Goal: Task Accomplishment & Management: Manage account settings

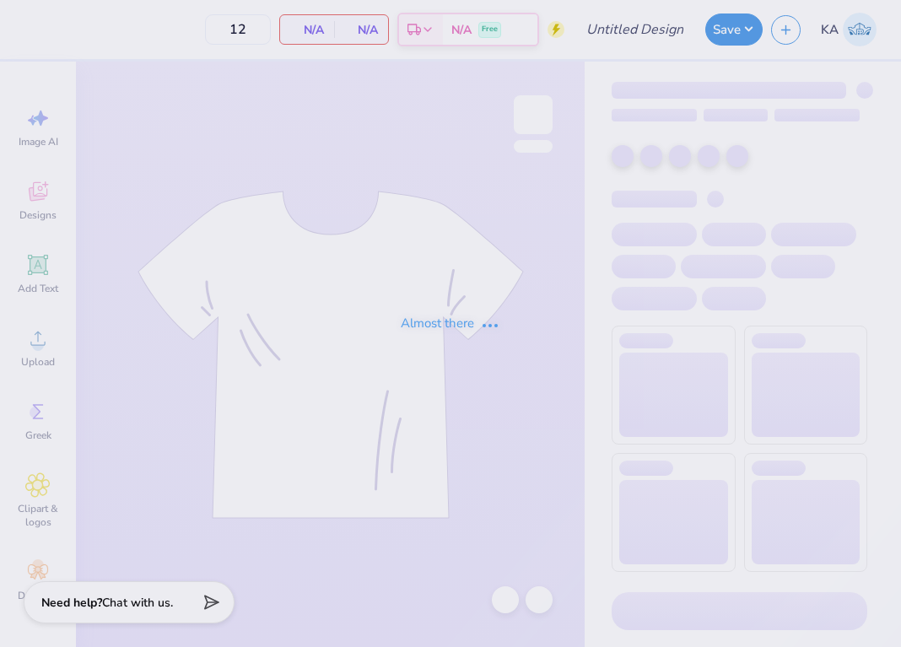
type input "[GEOGRAPHIC_DATA][US_STATE] at [GEOGRAPHIC_DATA] : [PERSON_NAME]"
type input "24"
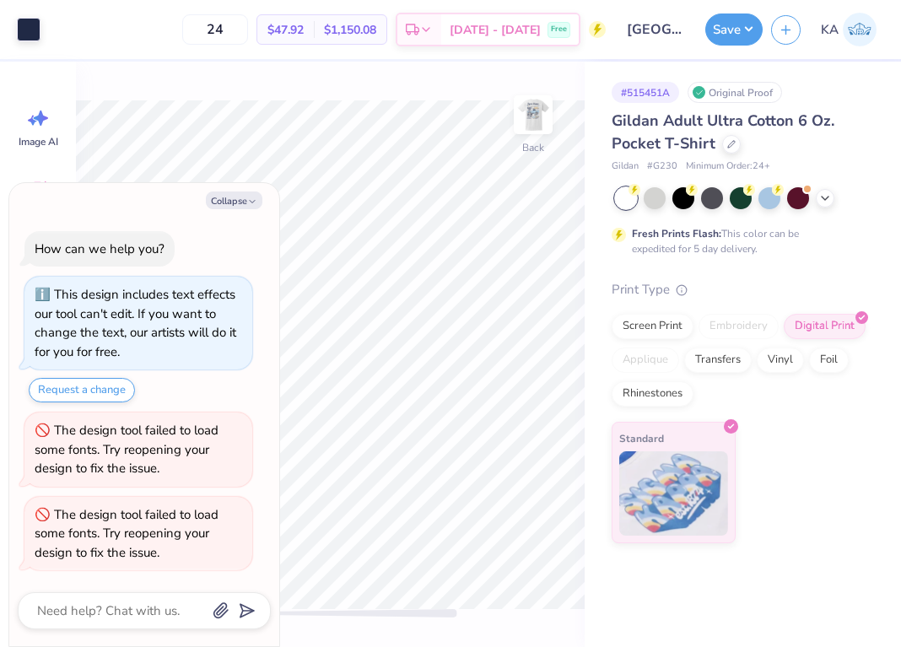
click at [245, 365] on div "This design includes text effects our tool can't edit. If you want to change th…" at bounding box center [138, 323] width 228 height 93
click at [245, 197] on button "Collapse" at bounding box center [234, 201] width 57 height 18
type textarea "x"
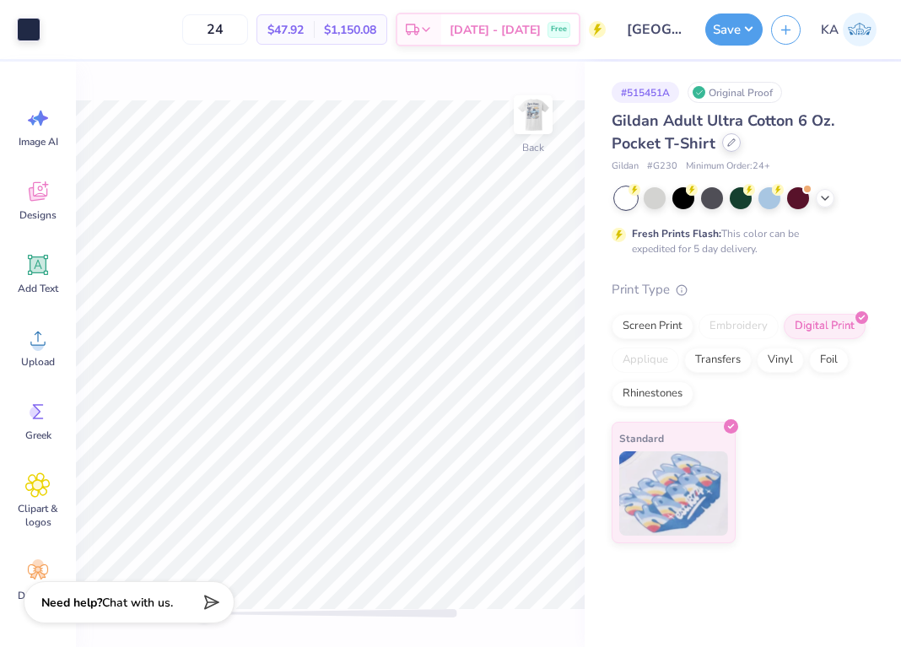
click at [732, 146] on icon at bounding box center [731, 142] width 8 height 8
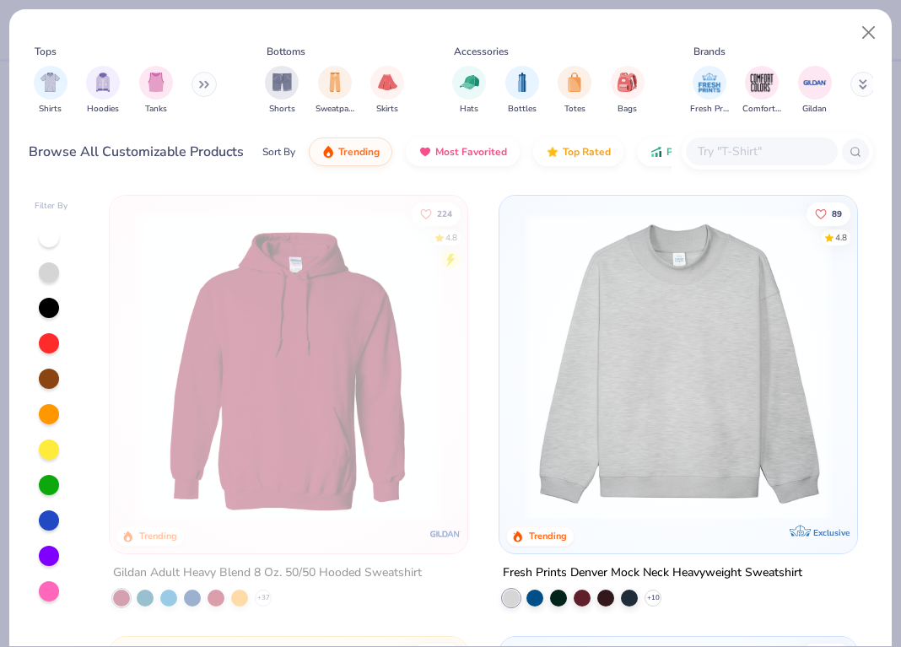
click at [710, 153] on input "text" at bounding box center [761, 151] width 130 height 19
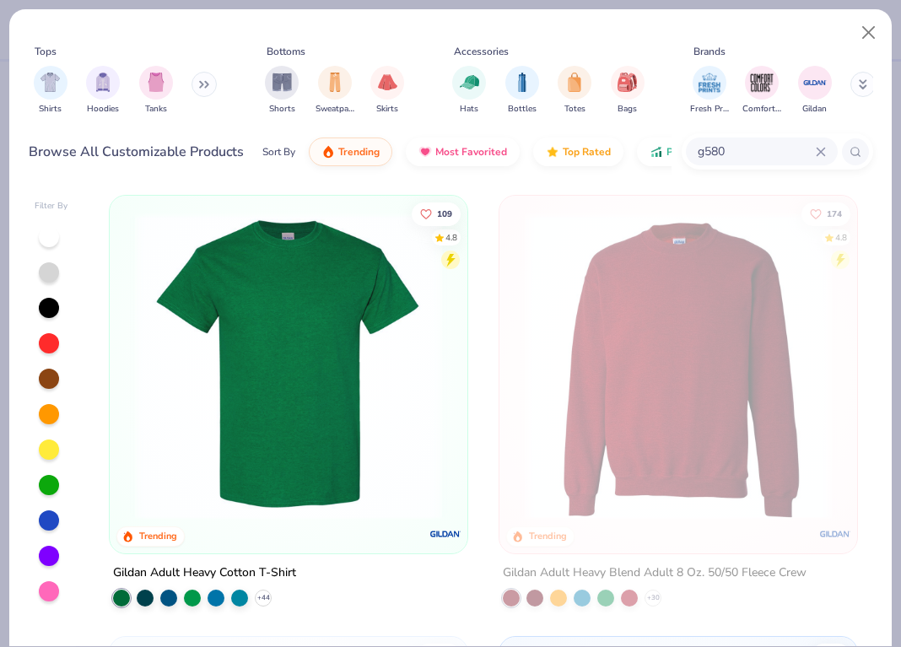
click at [734, 148] on input "g580" at bounding box center [756, 151] width 120 height 19
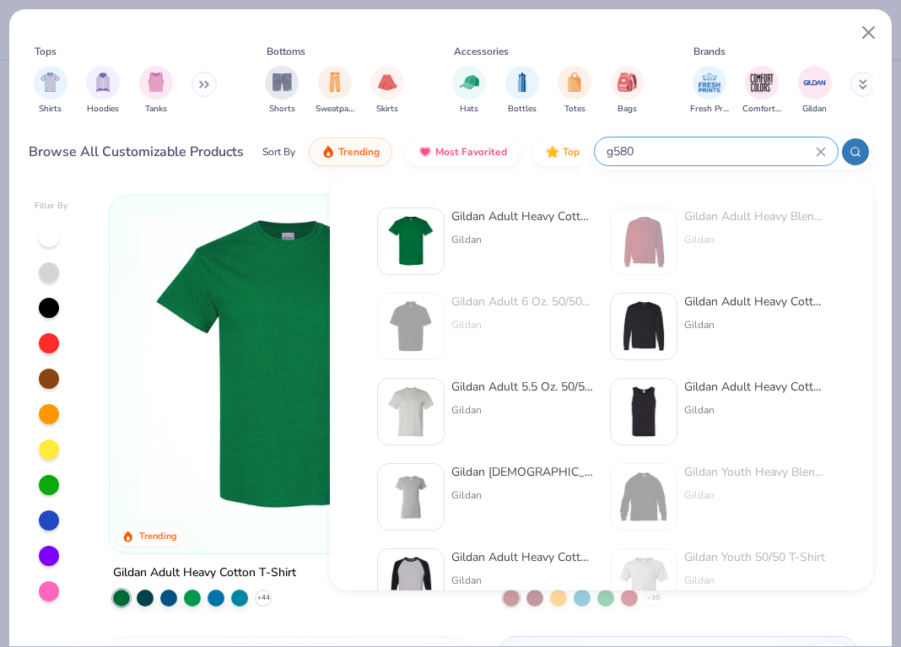
click at [734, 148] on input "g580" at bounding box center [710, 151] width 211 height 19
drag, startPoint x: 734, startPoint y: 148, endPoint x: 599, endPoint y: 122, distance: 137.5
click at [601, 122] on div "Tops Shirts Hoodies Tanks Bottoms Shorts Sweatpants Skirts Accessories Hats Bot…" at bounding box center [451, 102] width 844 height 147
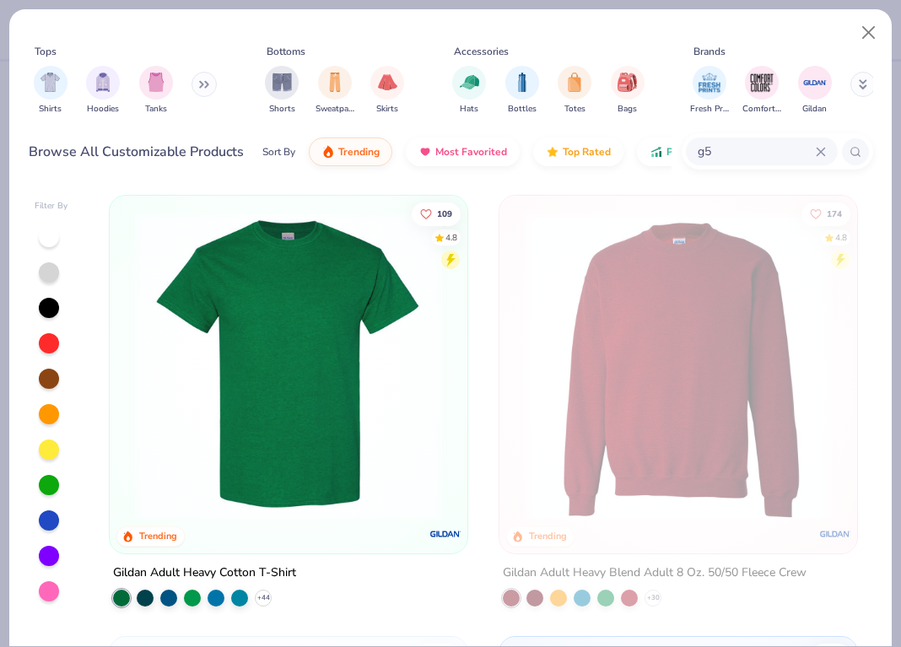
type input "g"
click at [43, 81] on img "filter for Shirts" at bounding box center [49, 80] width 19 height 19
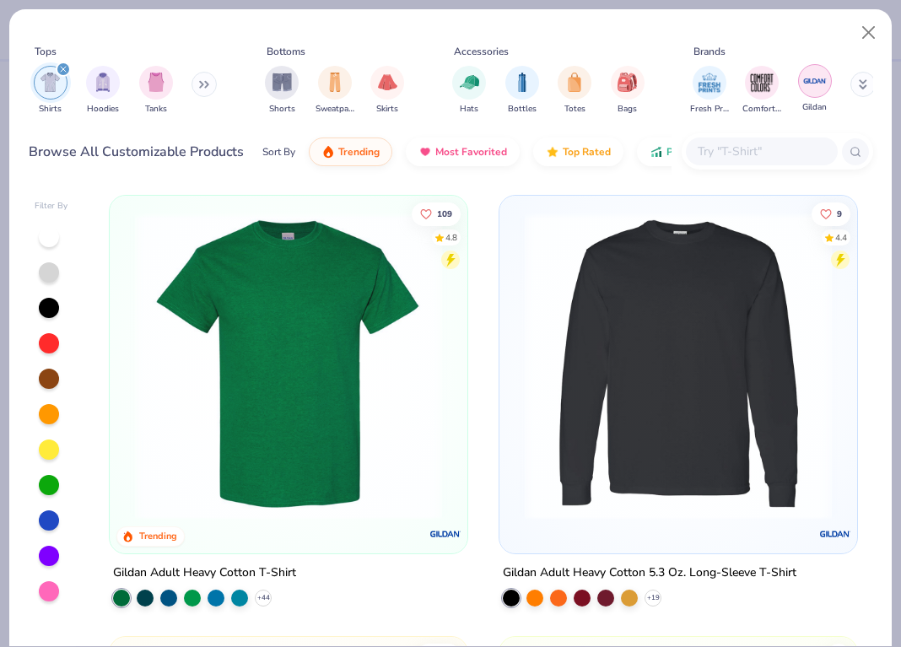
click at [809, 85] on img "filter for Gildan" at bounding box center [814, 80] width 25 height 25
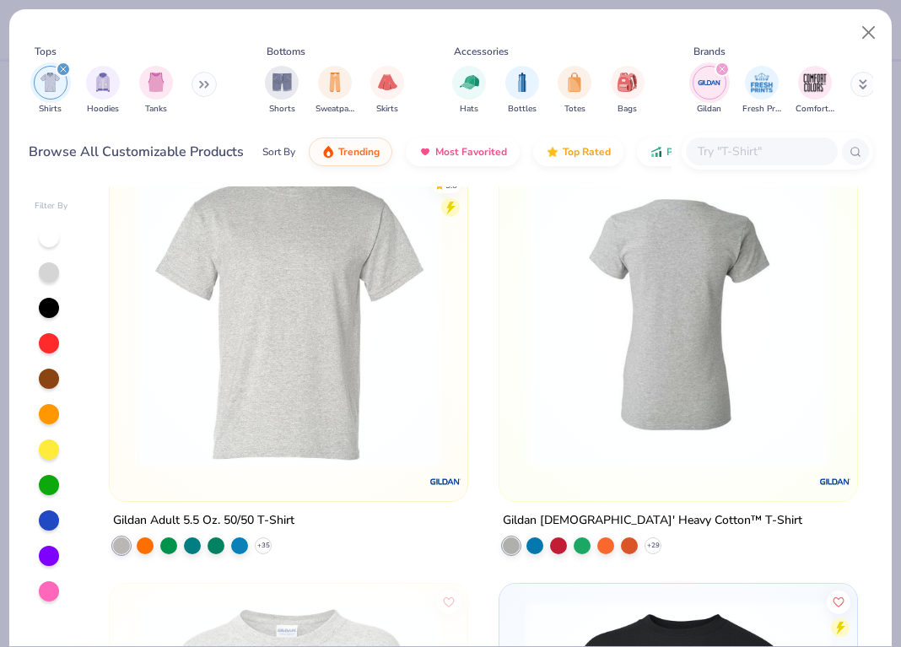
scroll to position [323, 0]
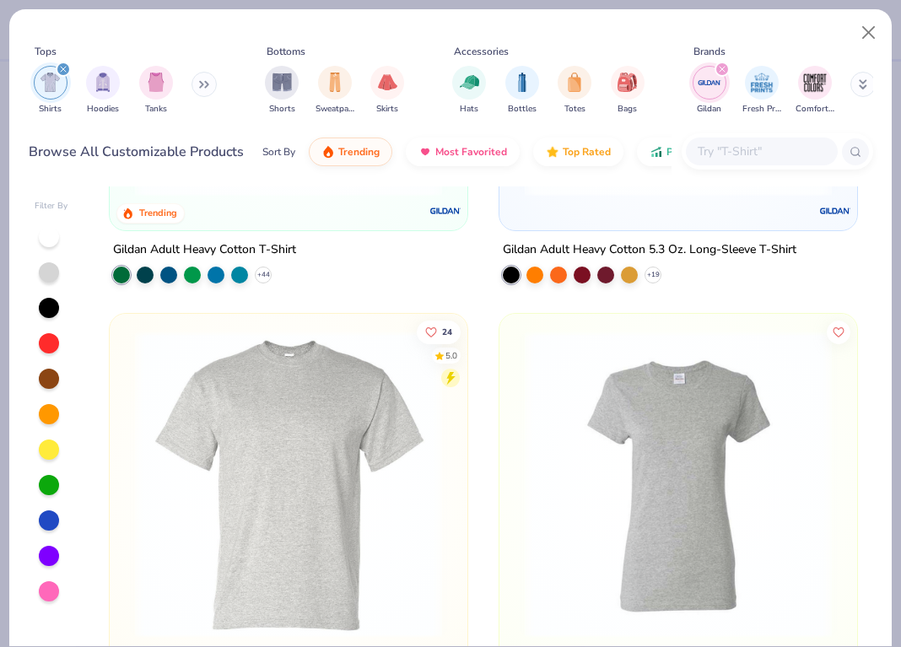
click at [60, 66] on icon "filter for Shirts" at bounding box center [63, 69] width 7 height 7
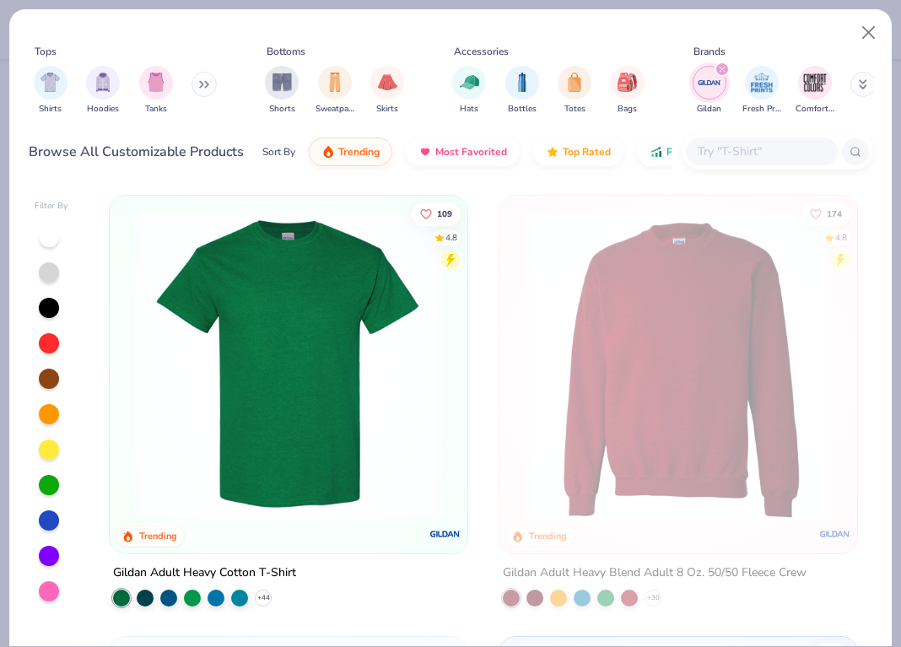
click at [898, 346] on div "Tops Shirts Hoodies Tanks Bottoms Shorts Sweatpants Skirts Accessories Hats Bot…" at bounding box center [450, 323] width 901 height 647
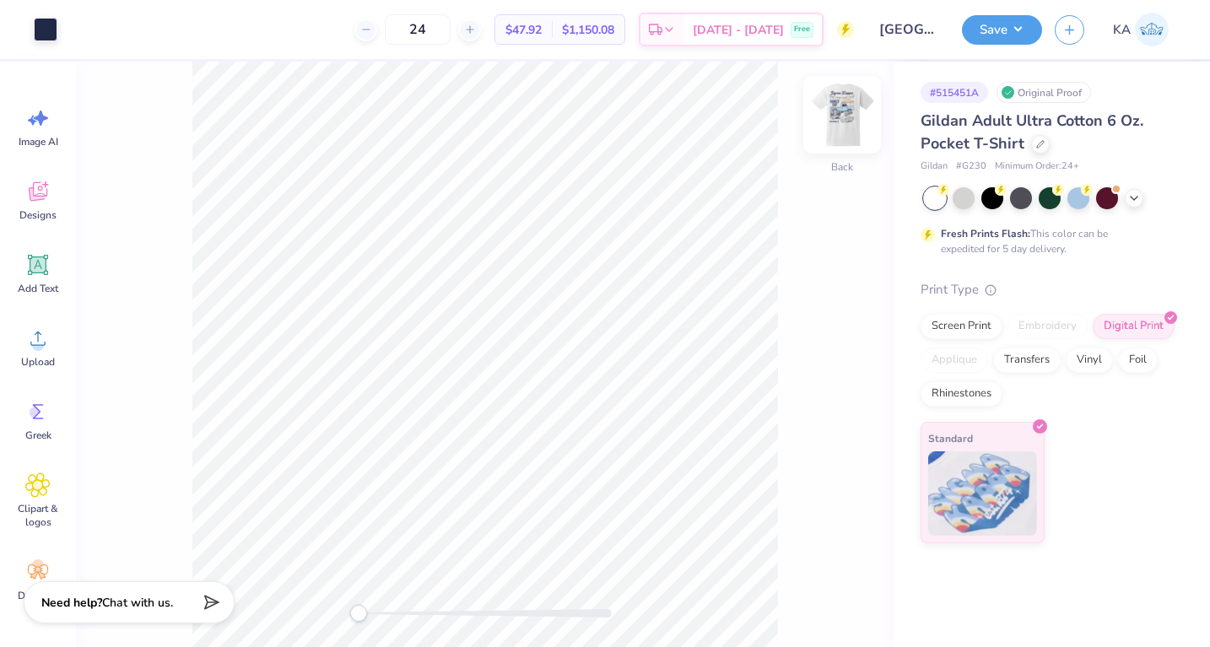
click at [834, 136] on img at bounding box center [841, 114] width 67 height 67
click at [436, 35] on input "24" at bounding box center [418, 29] width 66 height 30
type input "36"
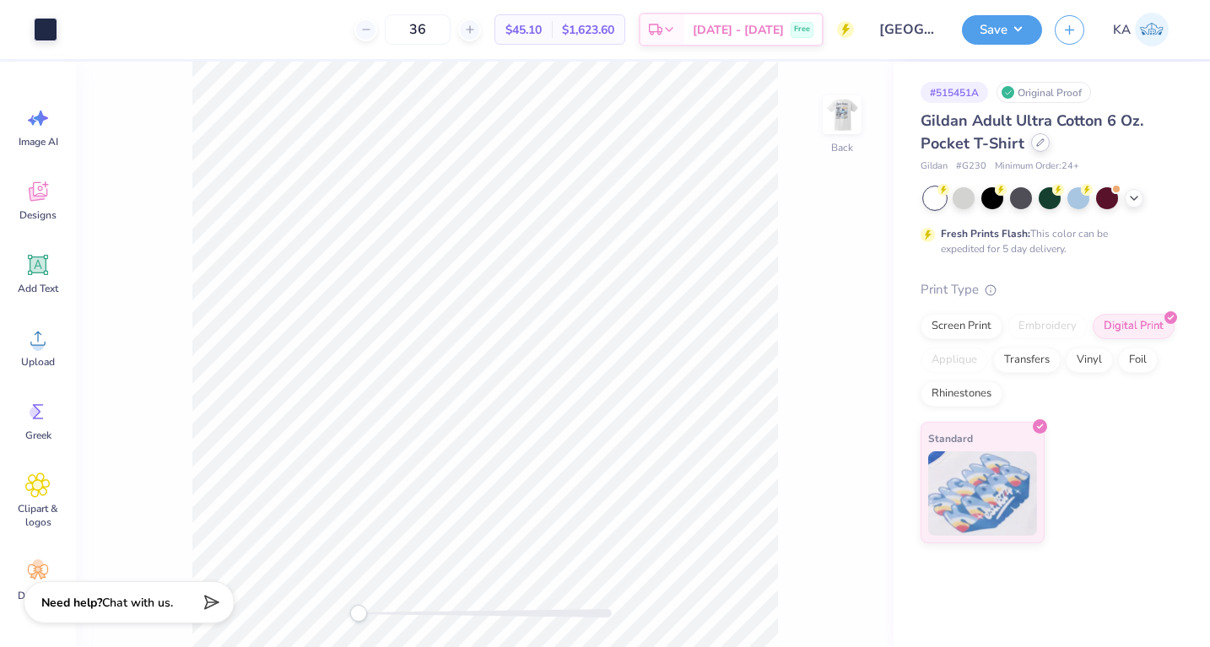
click at [900, 144] on div at bounding box center [1040, 142] width 19 height 19
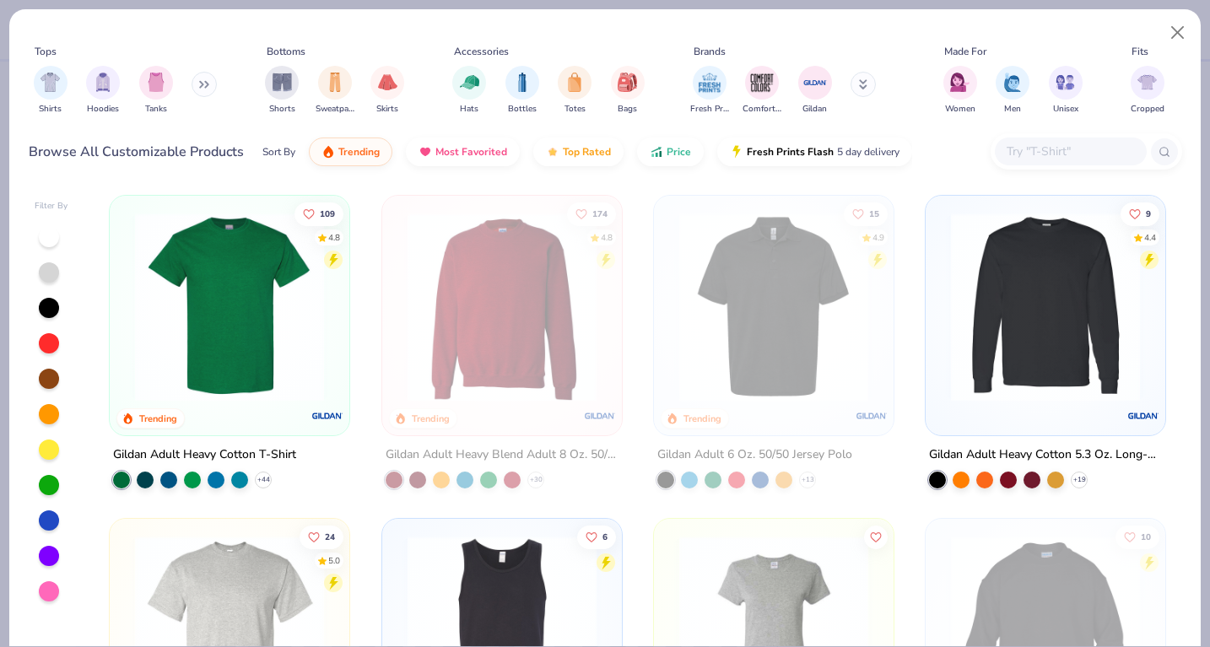
click at [236, 290] on img at bounding box center [230, 307] width 206 height 189
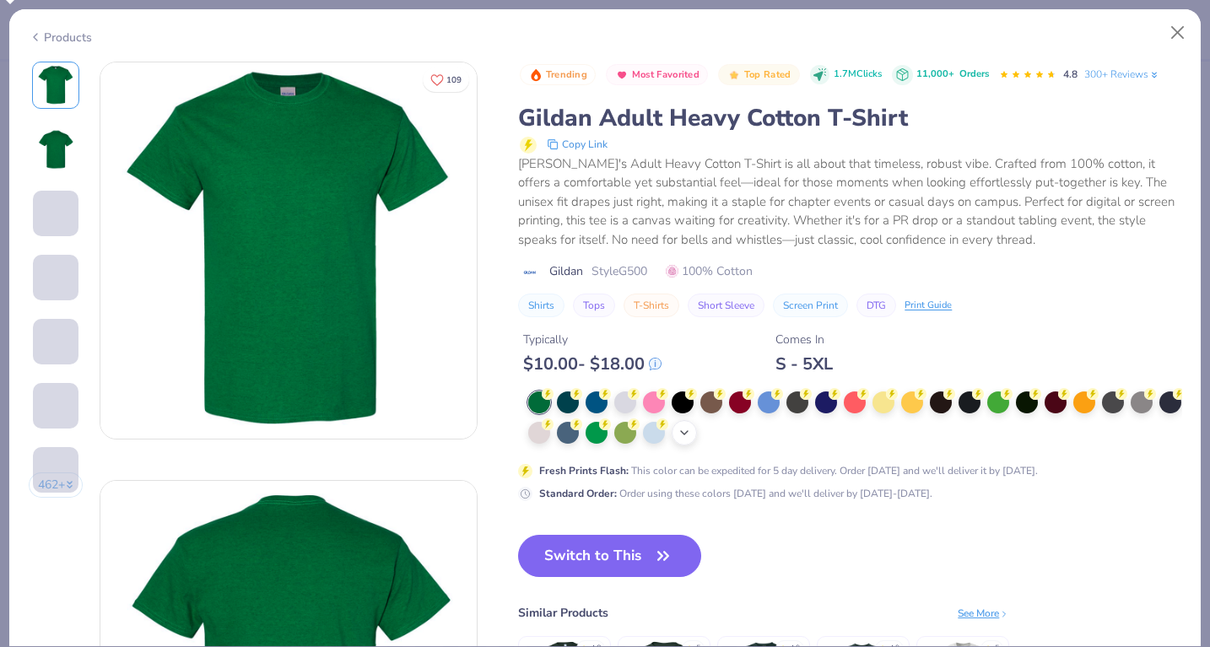
click at [691, 428] on icon at bounding box center [683, 432] width 13 height 13
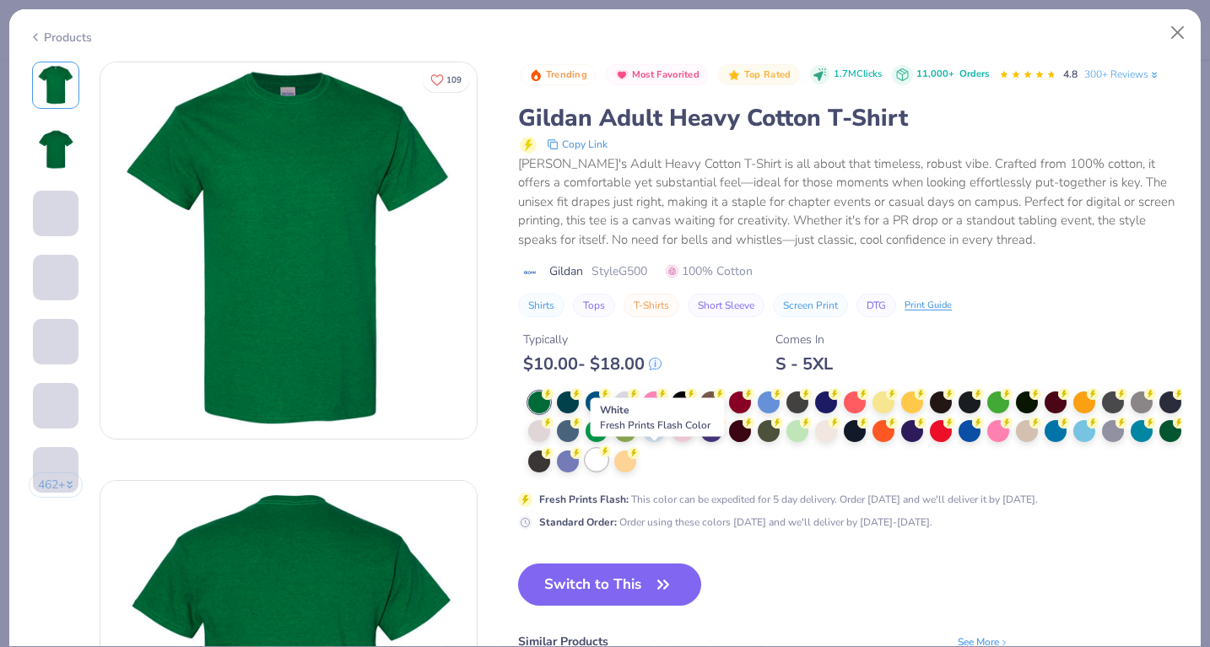
click at [611, 455] on icon at bounding box center [605, 451] width 12 height 12
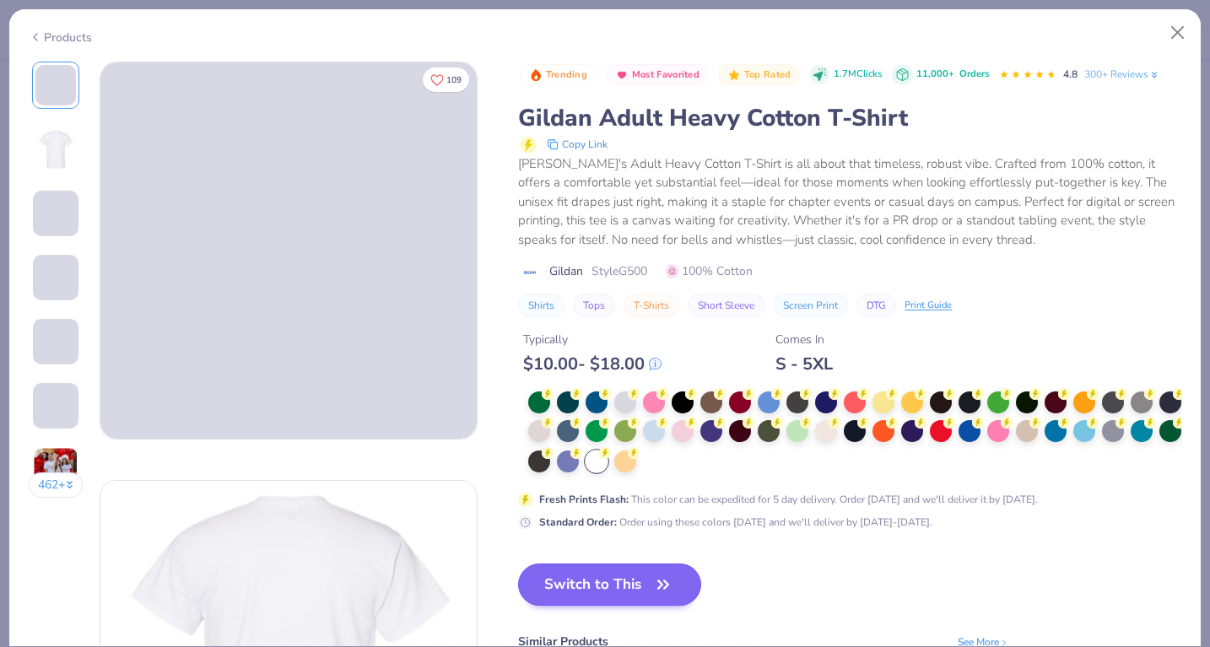
click at [624, 580] on button "Switch to This" at bounding box center [609, 585] width 183 height 42
click at [634, 578] on button "Switch to This" at bounding box center [609, 585] width 183 height 42
click at [900, 27] on button "Close" at bounding box center [1178, 33] width 32 height 32
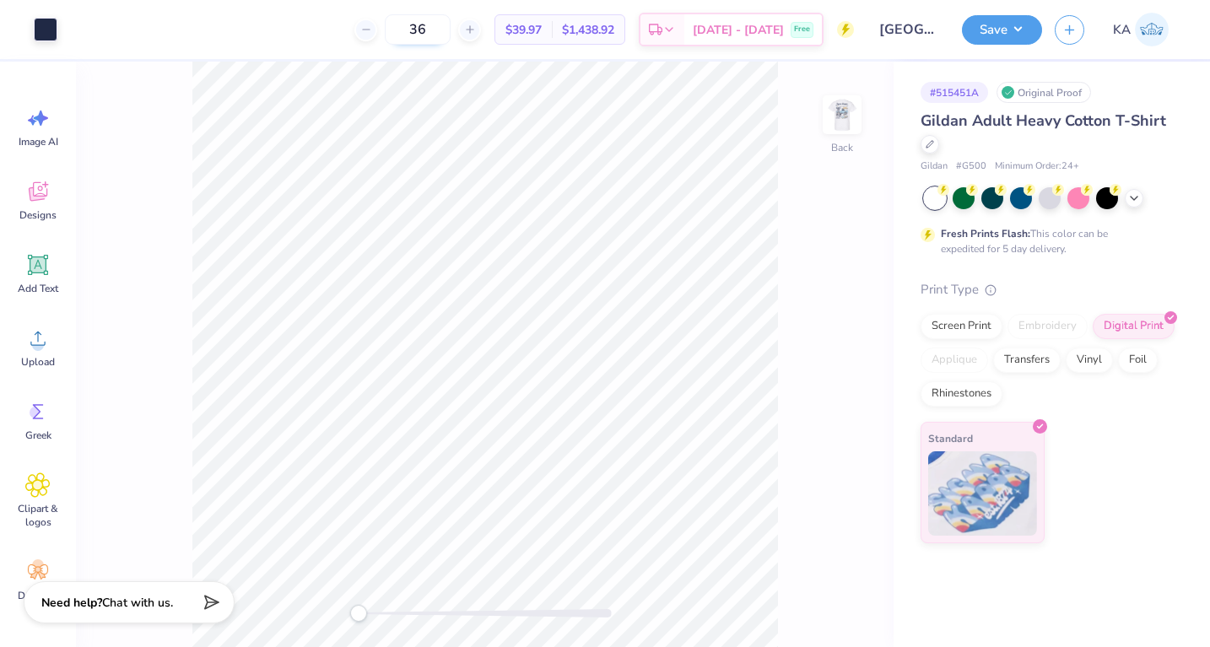
click at [447, 31] on input "36" at bounding box center [418, 29] width 66 height 30
click at [852, 118] on img at bounding box center [841, 114] width 67 height 67
click at [851, 121] on img at bounding box center [841, 114] width 67 height 67
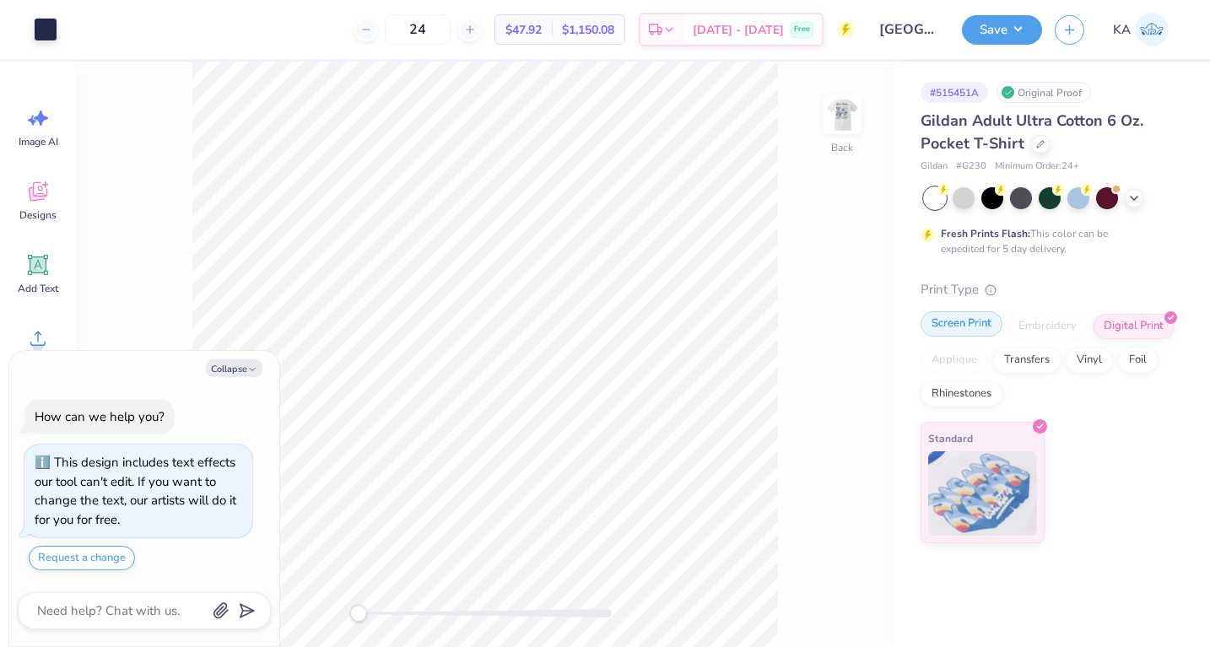
click at [982, 325] on div "Screen Print" at bounding box center [961, 323] width 82 height 25
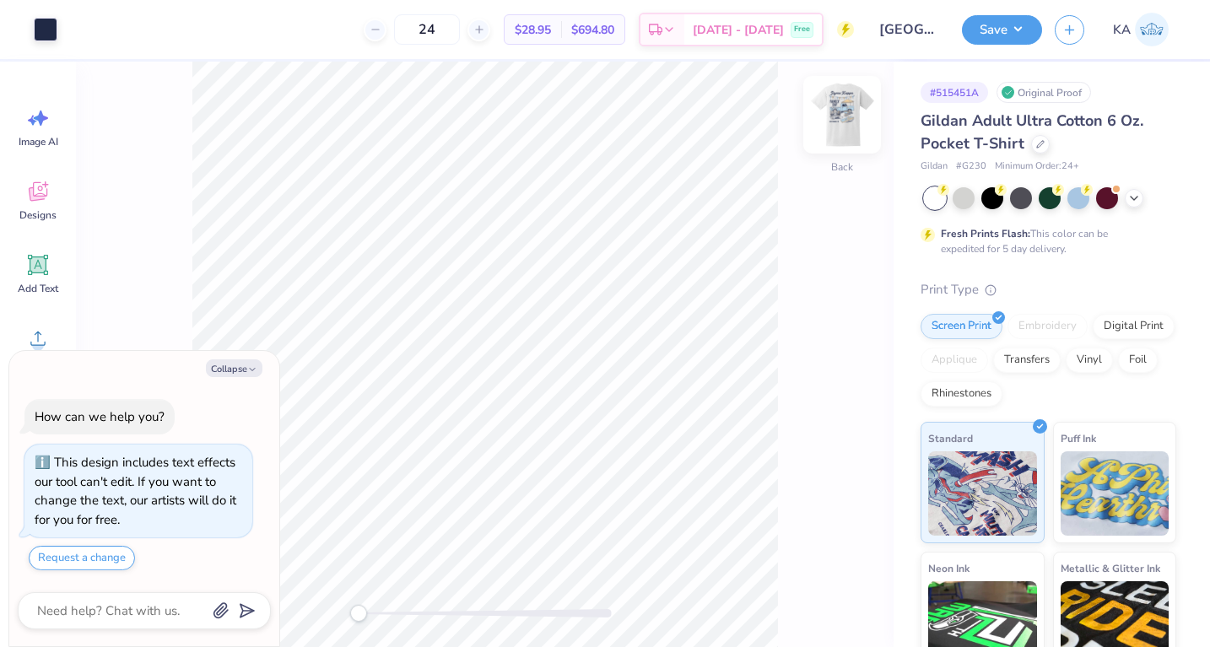
click at [831, 122] on img at bounding box center [841, 114] width 67 height 67
click at [834, 134] on img at bounding box center [841, 114] width 67 height 67
type textarea "x"
click at [449, 28] on input "24" at bounding box center [427, 29] width 66 height 30
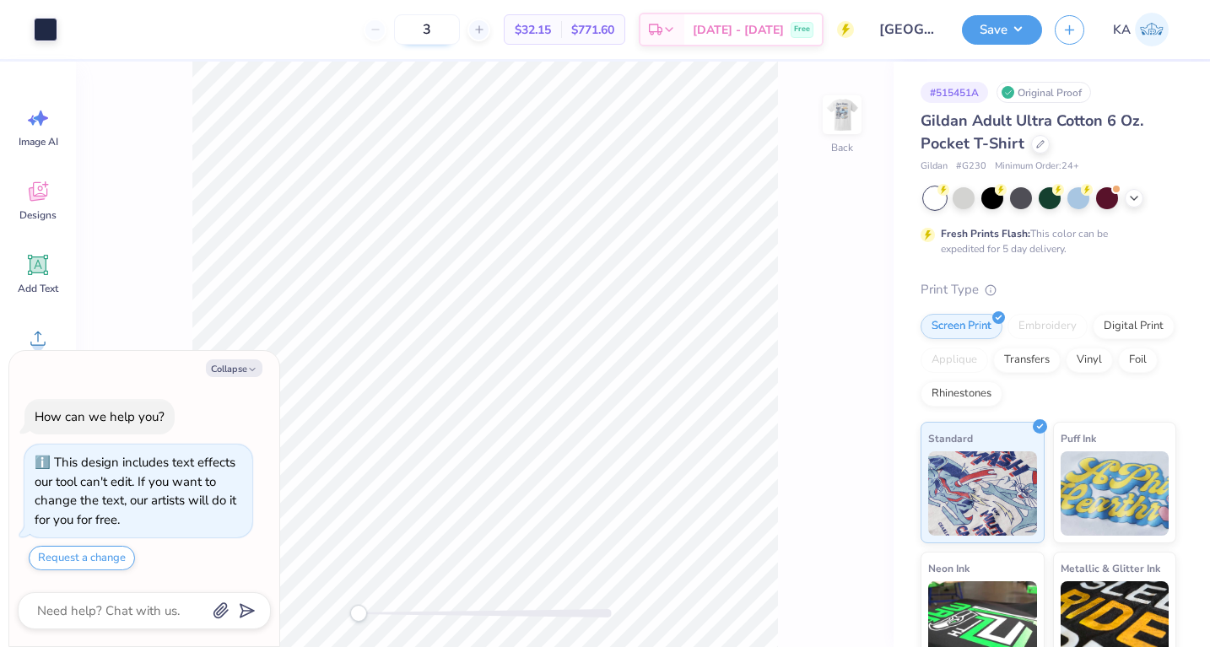
type input "36"
type textarea "x"
type input "36"
click at [992, 33] on button "Save" at bounding box center [1002, 28] width 80 height 30
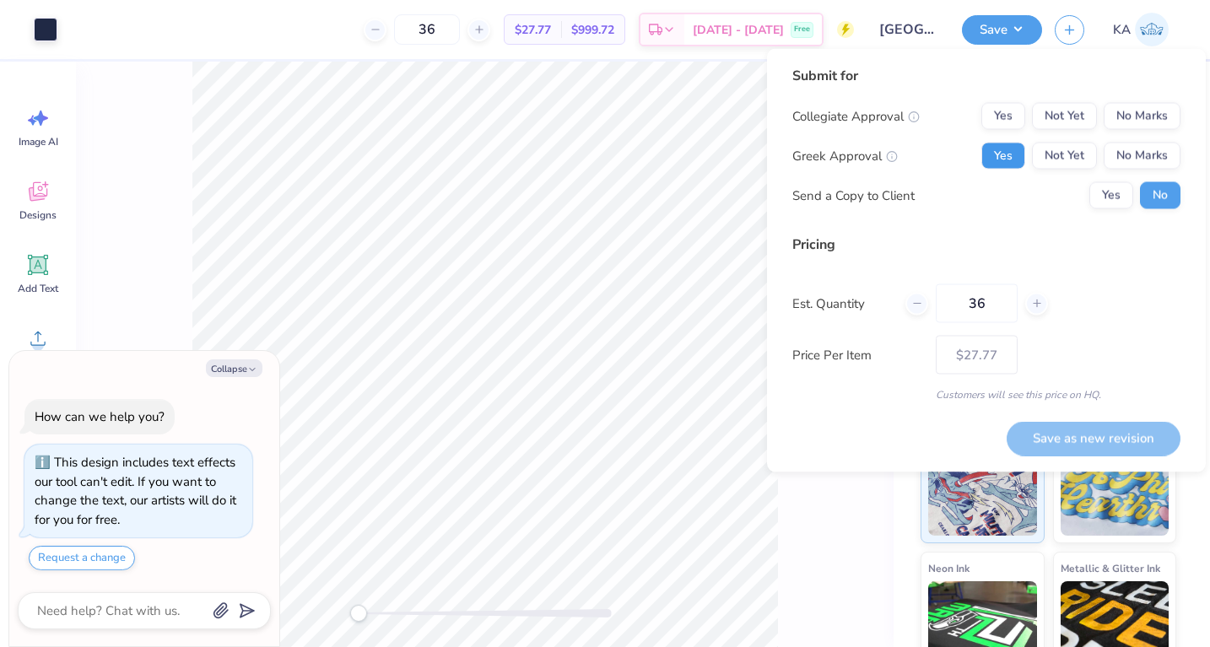
click at [1017, 162] on button "Yes" at bounding box center [1003, 156] width 44 height 27
click at [1136, 111] on button "No Marks" at bounding box center [1141, 116] width 77 height 27
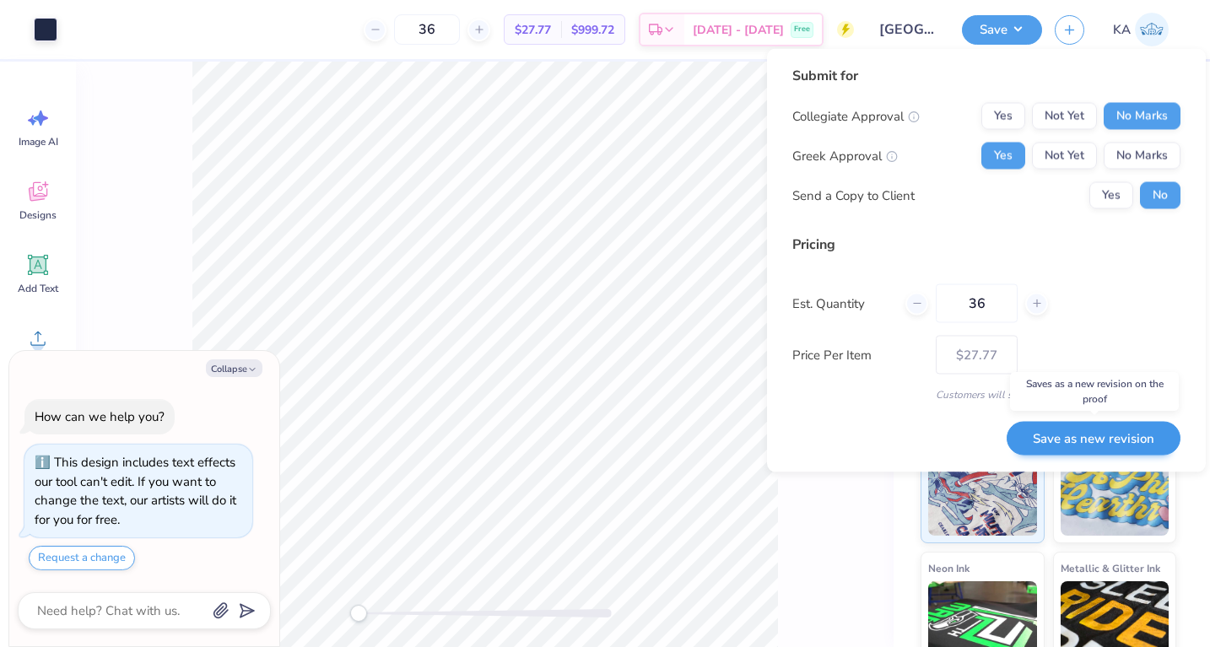
click at [1062, 432] on button "Save as new revision" at bounding box center [1093, 438] width 174 height 35
type textarea "x"
type input "– –"
type textarea "x"
type input "$27.77"
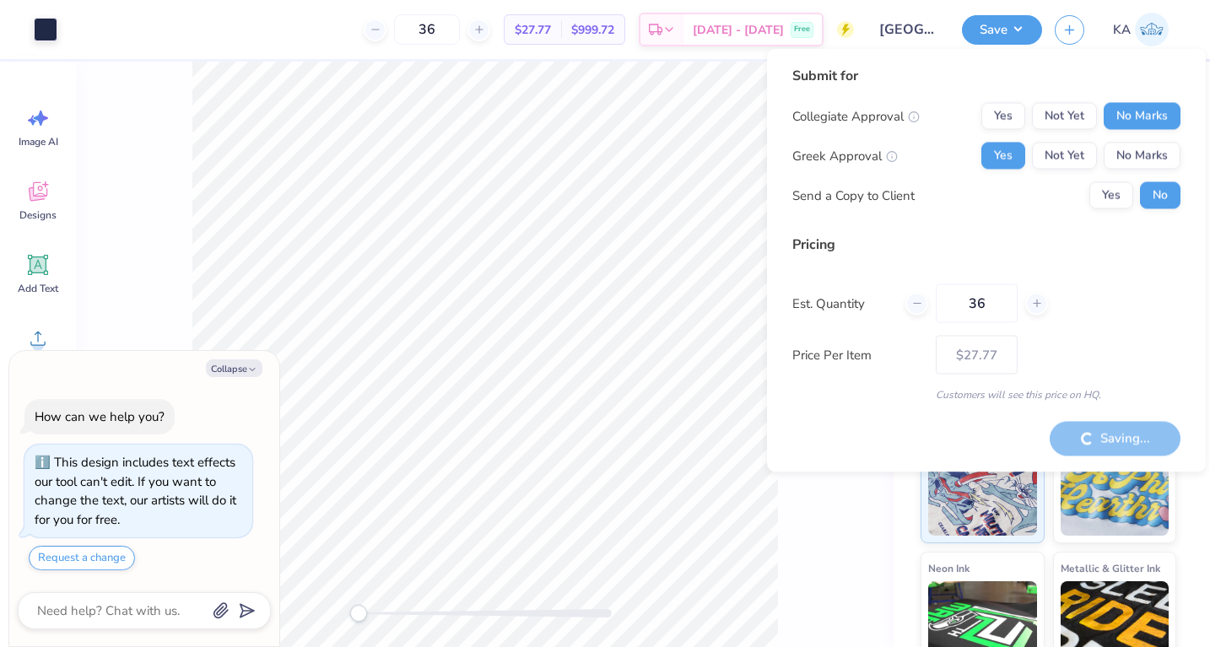
type textarea "x"
